Goal: Task Accomplishment & Management: Manage account settings

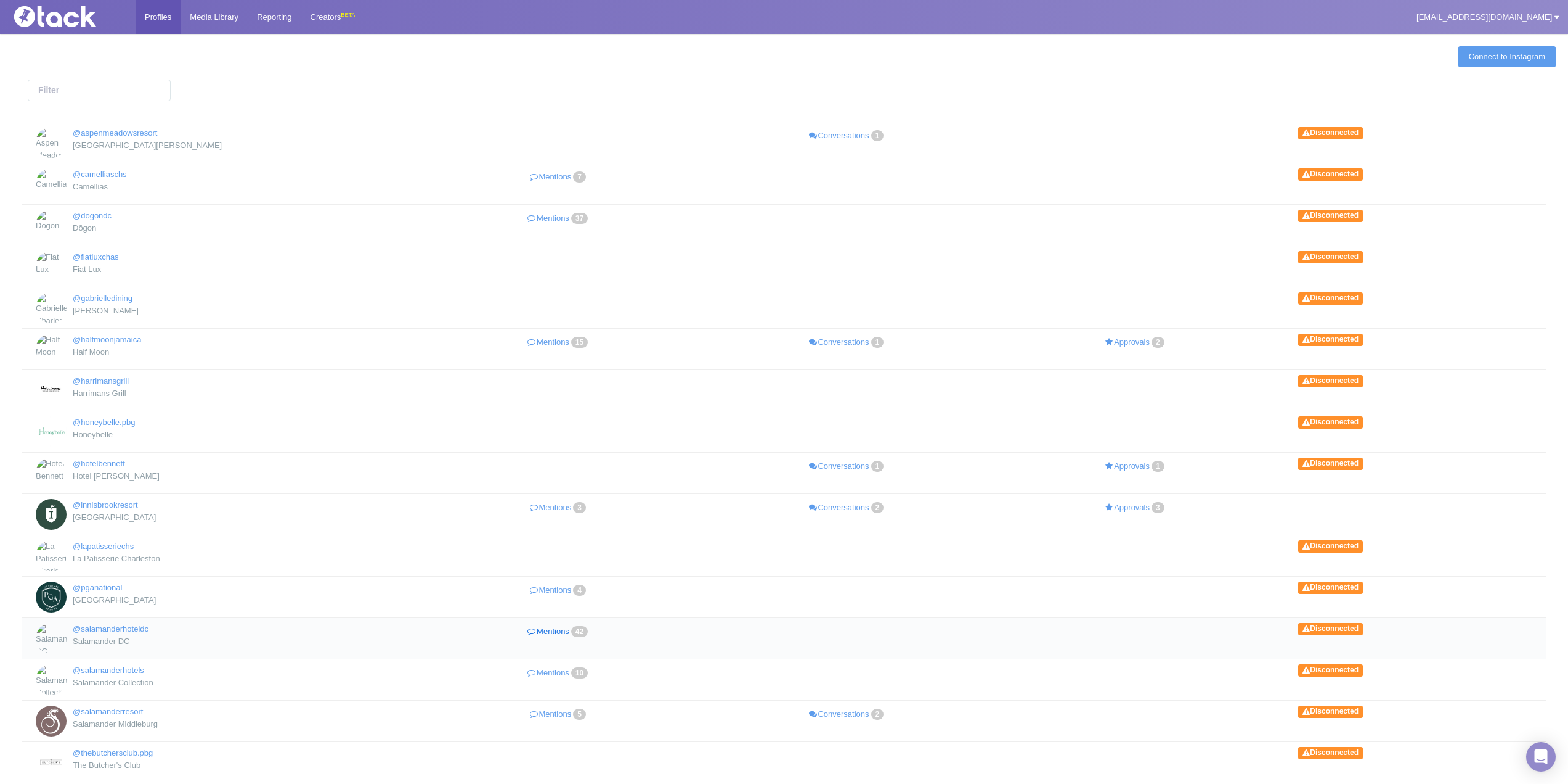
click at [557, 631] on link "Mentions 42" at bounding box center [559, 632] width 288 height 18
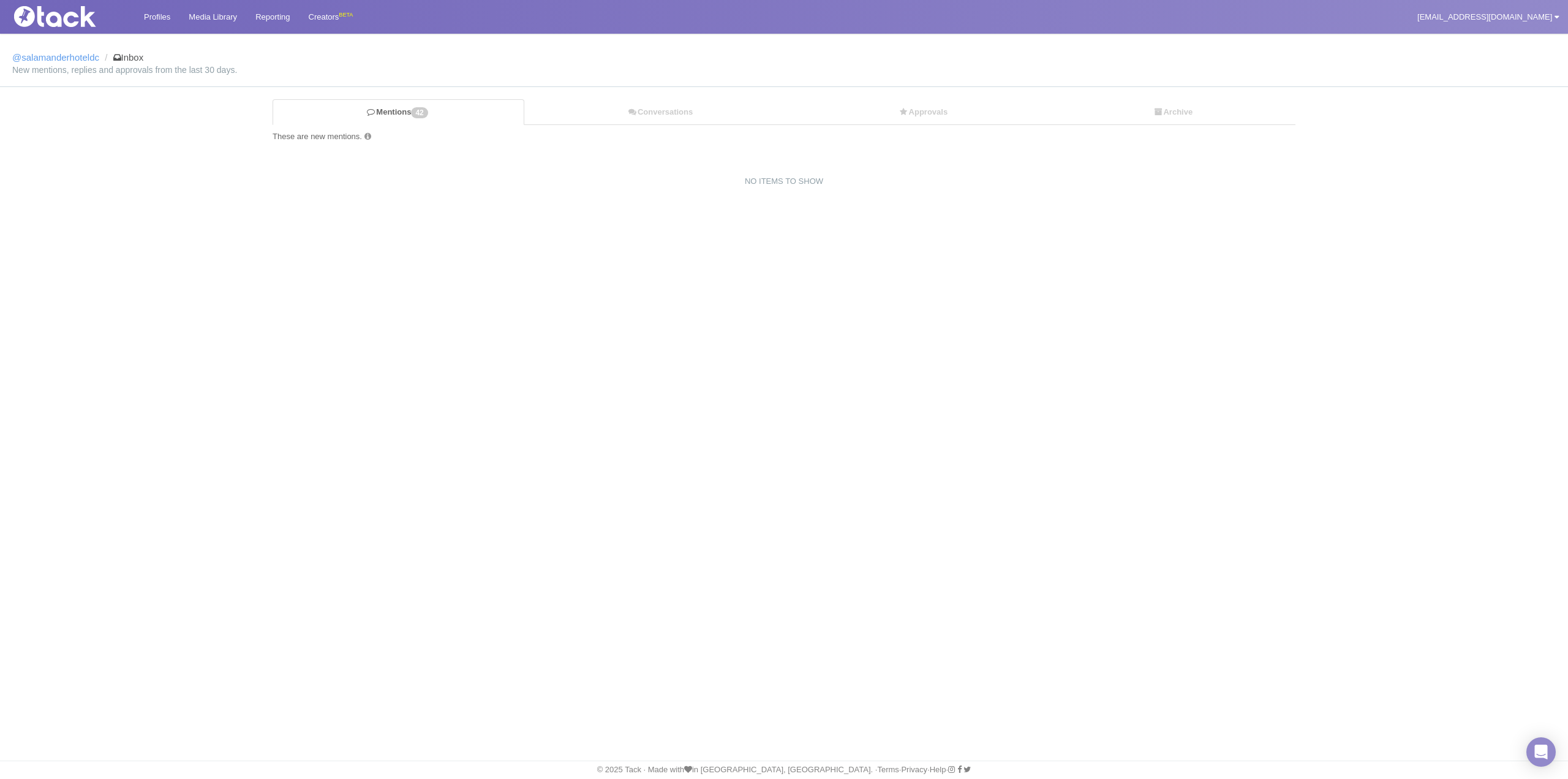
click at [407, 113] on link "Mentions 42" at bounding box center [398, 112] width 252 height 26
click at [624, 121] on link "Conversations" at bounding box center [660, 113] width 271 height 25
click at [381, 113] on link "Mentions 42" at bounding box center [397, 113] width 250 height 25
click at [168, 23] on link "Profiles" at bounding box center [157, 17] width 45 height 34
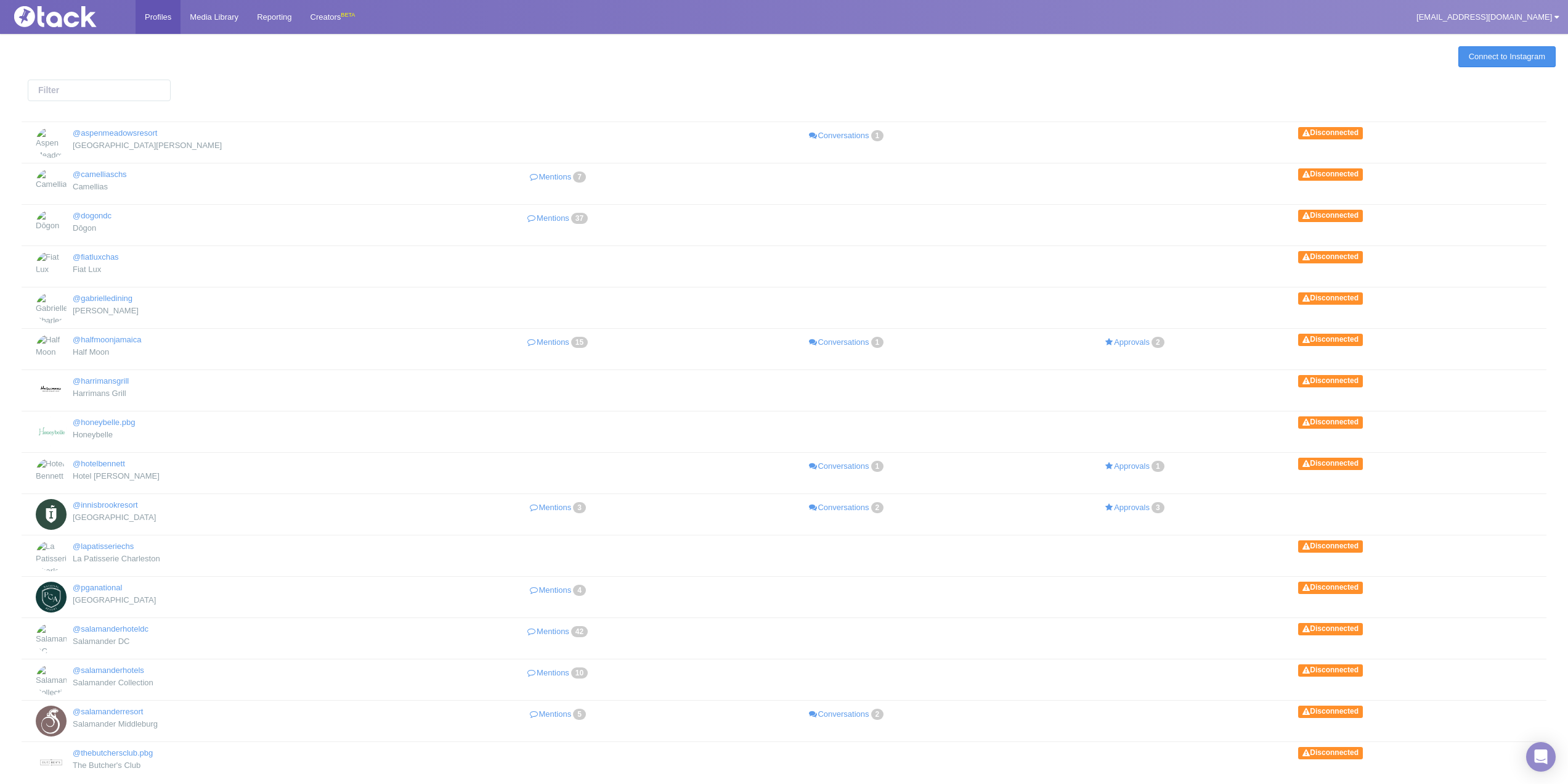
click at [1507, 59] on link "Connect to Instagram" at bounding box center [1507, 56] width 97 height 21
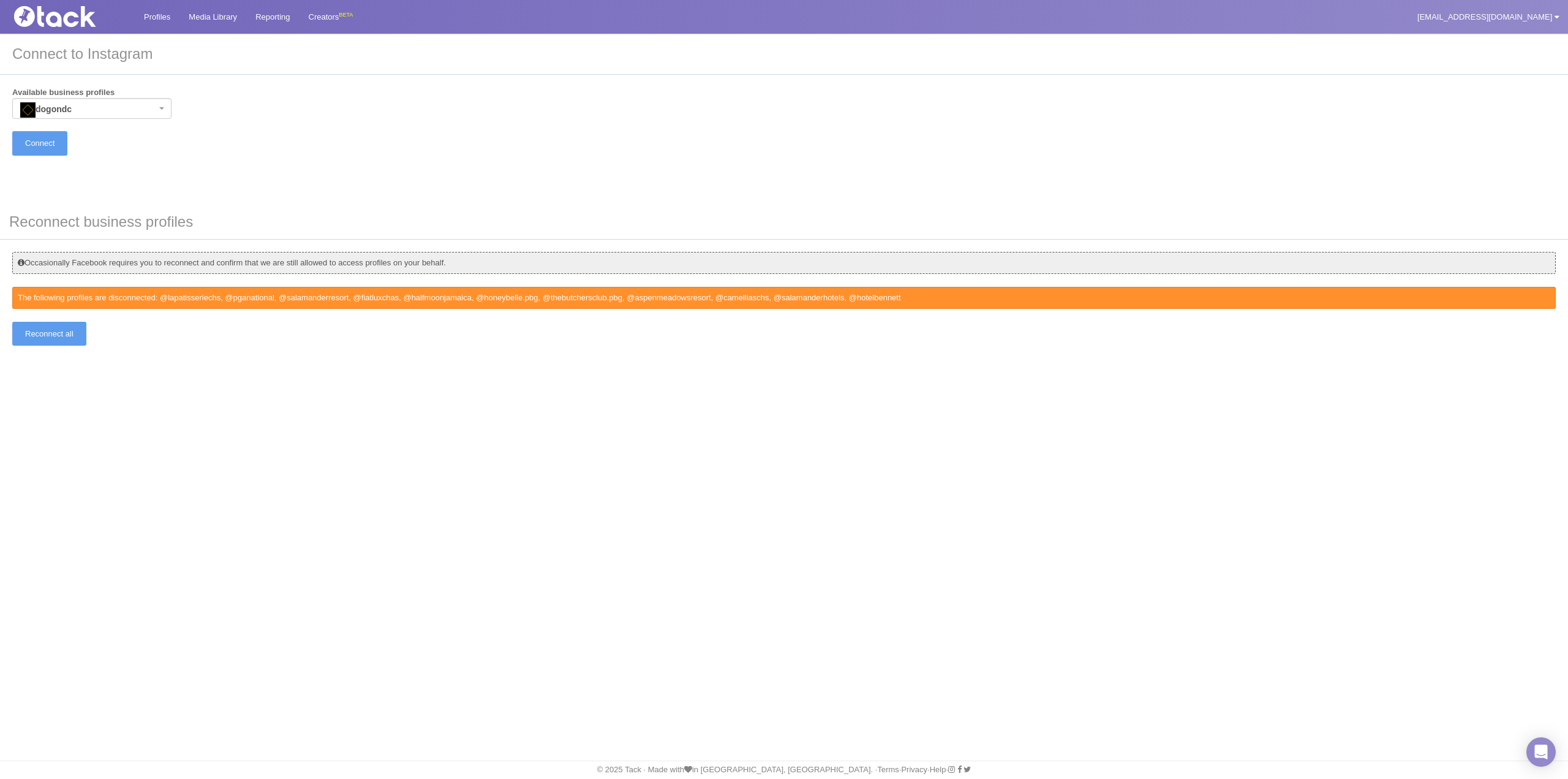
click at [59, 319] on div "Reconnect business profiles Occasionally Facebook requires you to reconnect and…" at bounding box center [784, 275] width 1543 height 141
click at [57, 337] on input "Reconnect all" at bounding box center [49, 333] width 74 height 24
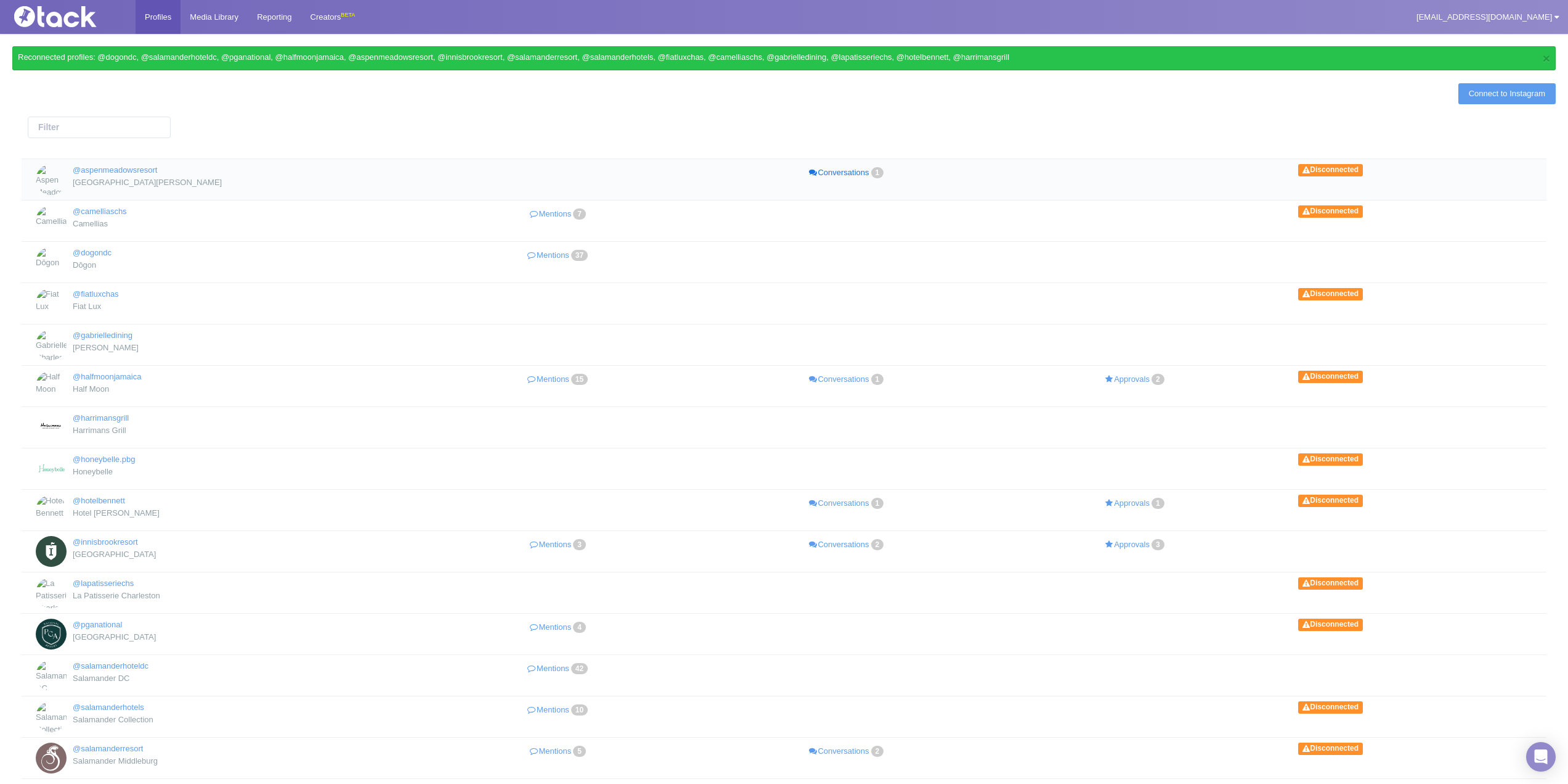
click at [827, 170] on link "Conversations 1" at bounding box center [846, 173] width 288 height 18
